Goal: Task Accomplishment & Management: Manage account settings

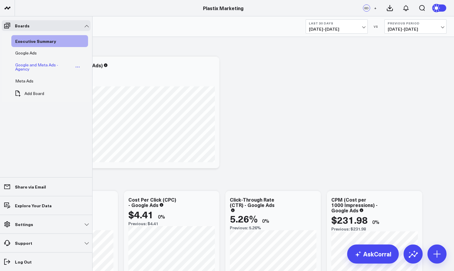
click at [32, 65] on div "Google and Meta Ads - Agency" at bounding box center [44, 66] width 60 height 11
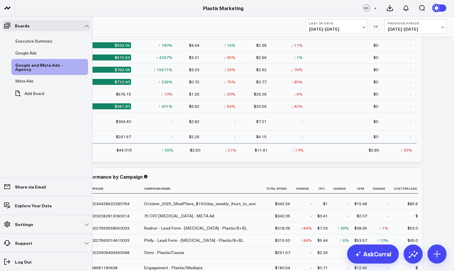
scroll to position [394, 0]
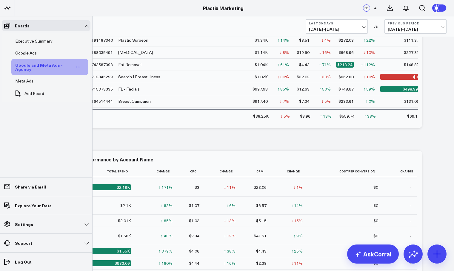
click at [78, 67] on icon "Open board menu" at bounding box center [78, 67] width 5 height 5
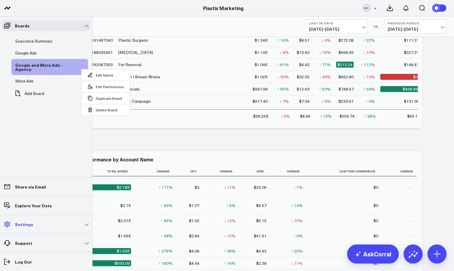
click at [44, 226] on link "Settings" at bounding box center [46, 224] width 89 height 11
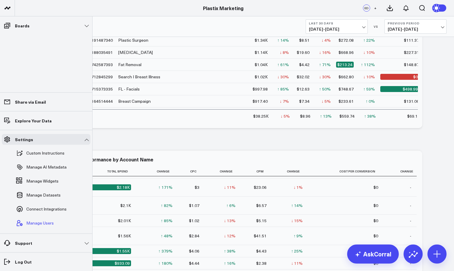
click at [45, 225] on span "Manage Users" at bounding box center [39, 223] width 27 height 5
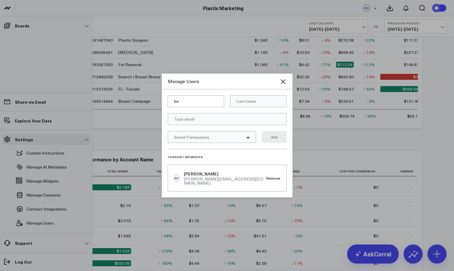
type input "b"
type input "Becca"
type input "S"
type input "[PERSON_NAME]"
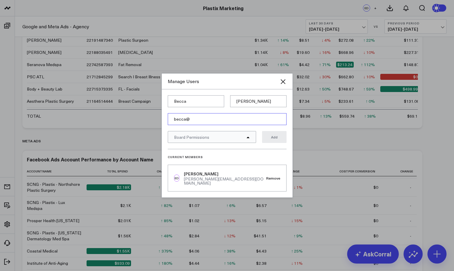
type input "[EMAIL_ADDRESS][DOMAIN_NAME]"
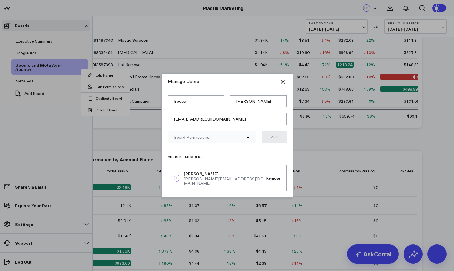
click at [206, 142] on div "Board Permissions" at bounding box center [212, 137] width 88 height 12
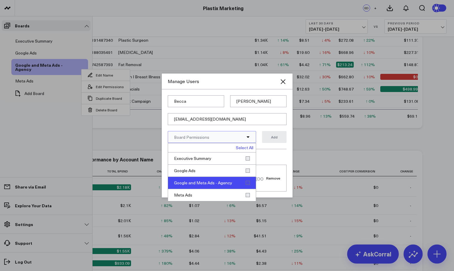
click at [249, 187] on div "Google and Meta Ads - Agency" at bounding box center [212, 183] width 88 height 12
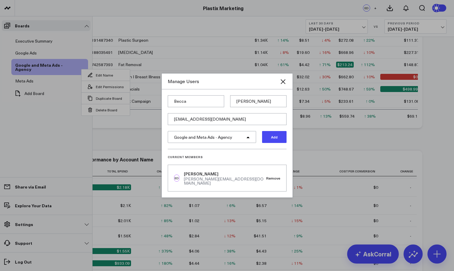
click at [256, 129] on form "[PERSON_NAME] [EMAIL_ADDRESS][DOMAIN_NAME] Google and Meta Ads - Agency Add" at bounding box center [227, 122] width 119 height 54
click at [280, 141] on button "Add" at bounding box center [274, 137] width 24 height 12
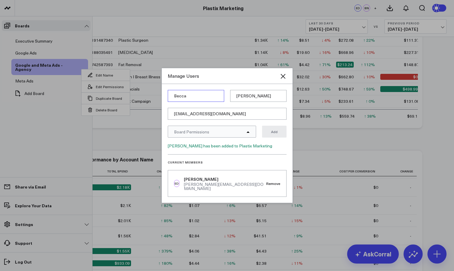
click at [190, 100] on input "Becca" at bounding box center [196, 96] width 56 height 12
type input "[PERSON_NAME]"
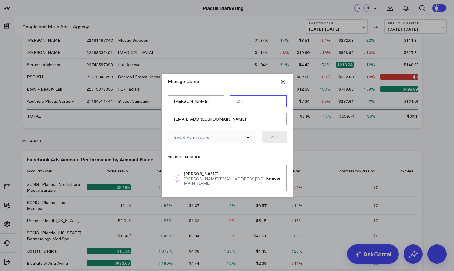
type input "[PERSON_NAME]"
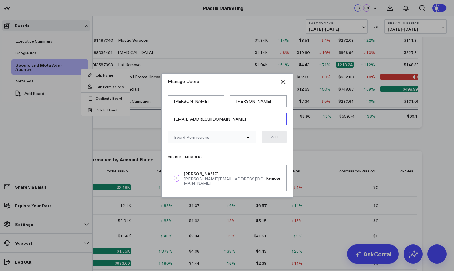
click at [208, 121] on input "[EMAIL_ADDRESS][DOMAIN_NAME]" at bounding box center [227, 119] width 119 height 12
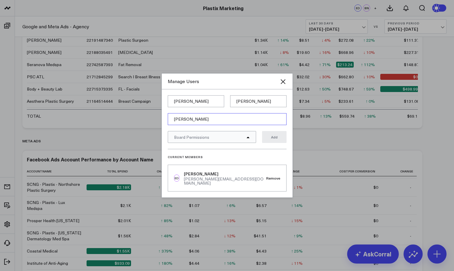
type input "[PERSON_NAME][EMAIL_ADDRESS][DOMAIN_NAME]"
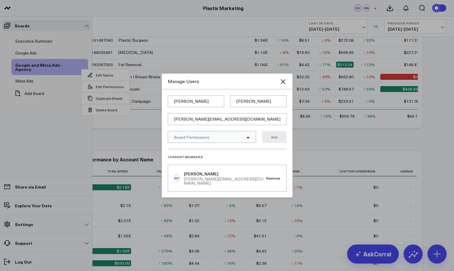
click at [212, 142] on div "Board Permissions" at bounding box center [212, 137] width 88 height 12
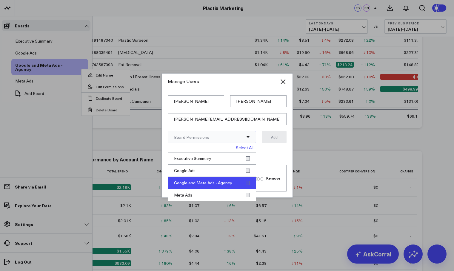
click at [224, 188] on div "Google and Meta Ads - Agency" at bounding box center [212, 183] width 88 height 12
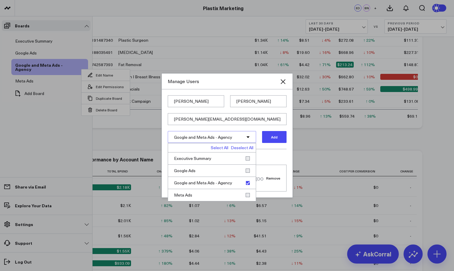
click at [276, 143] on button "Add" at bounding box center [274, 137] width 24 height 12
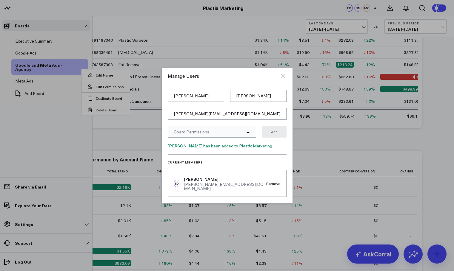
click at [283, 79] on icon "Close" at bounding box center [282, 76] width 5 height 5
